Goal: Transaction & Acquisition: Purchase product/service

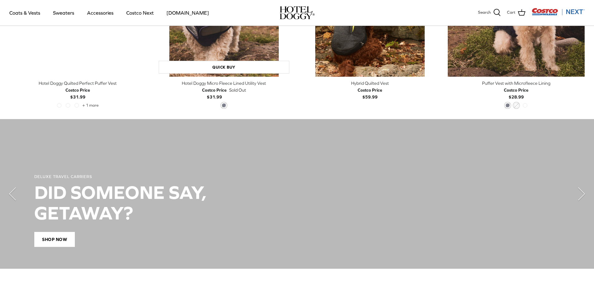
scroll to position [405, 0]
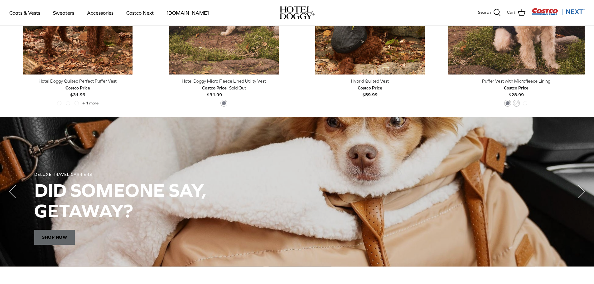
click at [63, 237] on span "Shop Now" at bounding box center [54, 237] width 41 height 15
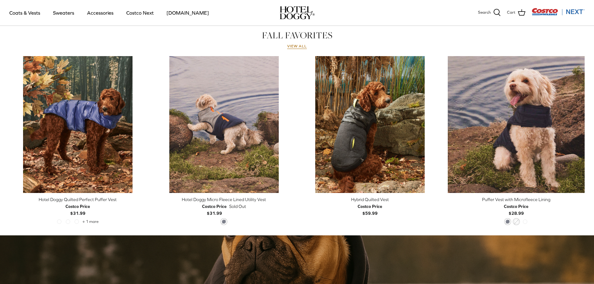
scroll to position [281, 0]
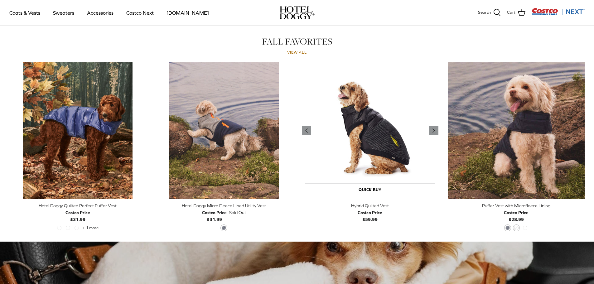
click at [380, 133] on img "Hybrid Quilted Vest" at bounding box center [370, 130] width 137 height 137
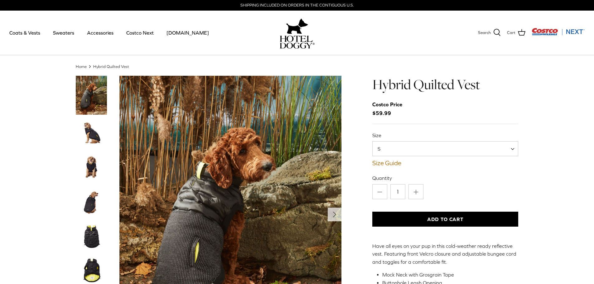
click at [95, 236] on img "Thumbnail Link" at bounding box center [91, 236] width 31 height 31
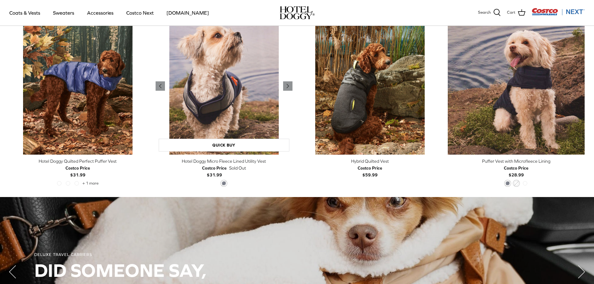
click at [217, 97] on img "Hotel Doggy Micro Fleece Lined Utility Vest" at bounding box center [224, 86] width 137 height 137
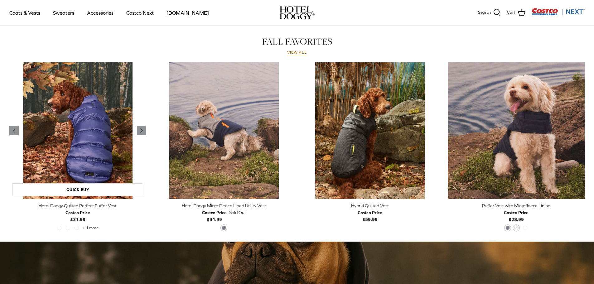
click at [86, 110] on img "Hotel Doggy Quilted Perfect Puffer Vest" at bounding box center [77, 130] width 137 height 137
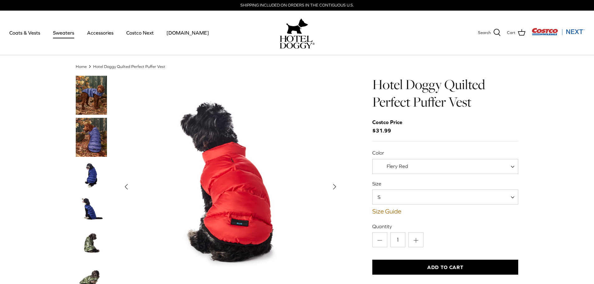
click at [62, 35] on link "Sweaters" at bounding box center [63, 32] width 32 height 21
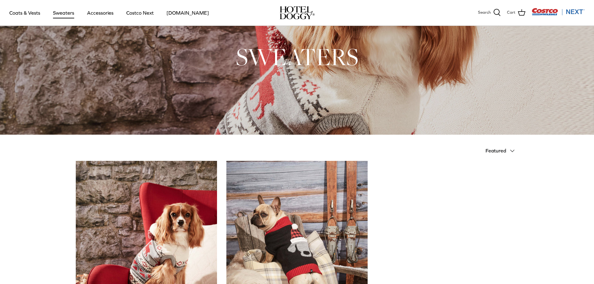
scroll to position [94, 0]
